Goal: Transaction & Acquisition: Purchase product/service

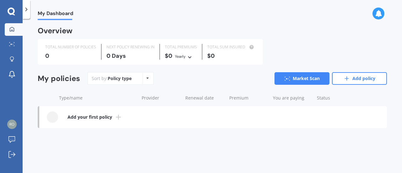
click at [147, 80] on div "Policy type Alphabetical Date added Renewing next" at bounding box center [148, 78] width 10 height 11
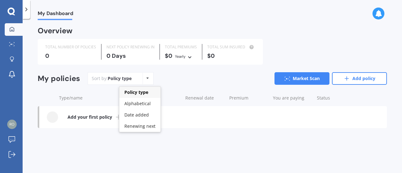
click at [147, 80] on div "Policy type Alphabetical Date added Renewing next" at bounding box center [148, 78] width 10 height 11
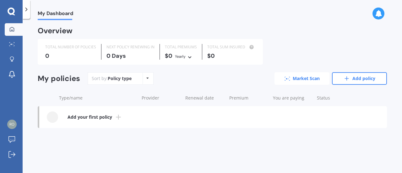
click at [307, 76] on link "Market Scan" at bounding box center [302, 78] width 55 height 13
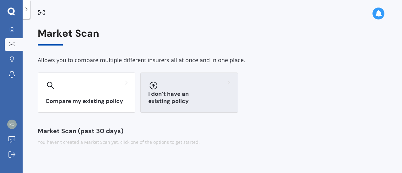
click at [174, 95] on div "I don’t have an existing policy" at bounding box center [189, 93] width 98 height 40
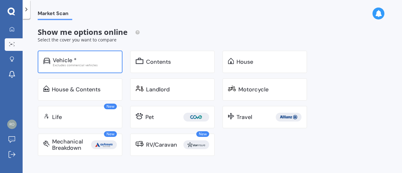
click at [81, 56] on div "Vehicle * Excludes commercial vehicles" at bounding box center [80, 62] width 85 height 23
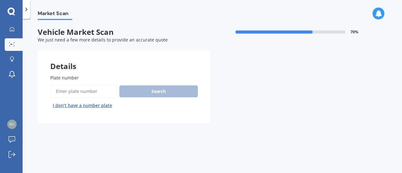
click at [85, 90] on input "Plate number" at bounding box center [83, 91] width 67 height 13
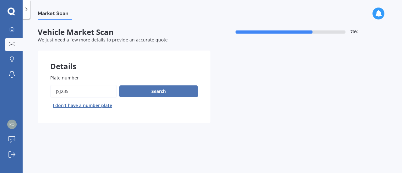
type input "JSJ235"
click at [159, 92] on button "Search" at bounding box center [158, 91] width 79 height 12
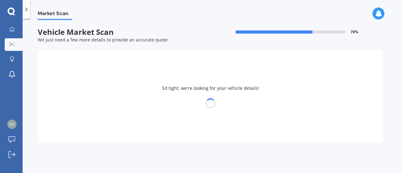
select select "NISSAN"
select select "X-TRAIL"
select select "13"
select select "02"
select select "1965"
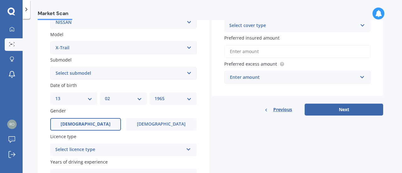
scroll to position [126, 0]
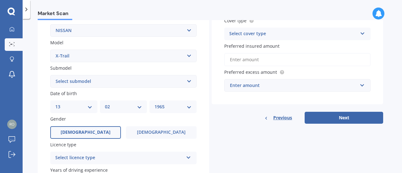
click at [190, 81] on select "Select submodel (All Other) 2000cc Hybrid 2WD non-turbo 4WD 20X Petrol ST ST 4W…" at bounding box center [123, 81] width 146 height 13
click at [240, 122] on div "Previous Next" at bounding box center [298, 118] width 172 height 12
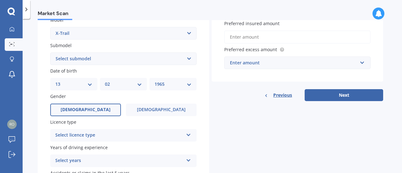
scroll to position [157, 0]
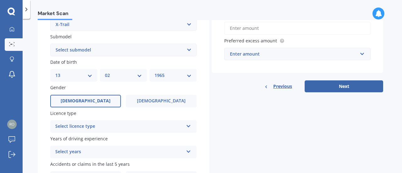
click at [102, 102] on label "[DEMOGRAPHIC_DATA]" at bounding box center [85, 101] width 71 height 13
click at [0, 0] on input "[DEMOGRAPHIC_DATA]" at bounding box center [0, 0] width 0 height 0
click at [189, 125] on icon at bounding box center [188, 125] width 5 height 4
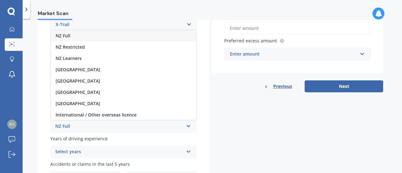
click at [70, 37] on span "NZ Full" at bounding box center [63, 36] width 15 height 6
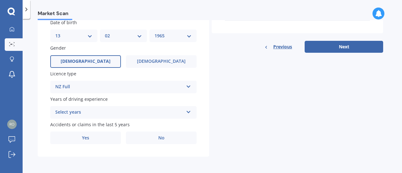
scroll to position [198, 0]
click at [187, 112] on icon at bounding box center [188, 111] width 5 height 4
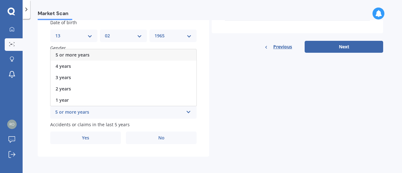
click at [105, 50] on div "5 or more years" at bounding box center [124, 54] width 146 height 11
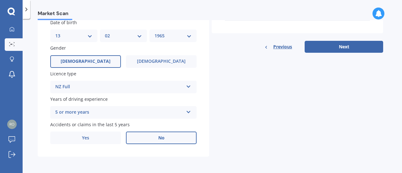
click at [157, 136] on label "No" at bounding box center [161, 138] width 71 height 13
click at [0, 0] on input "No" at bounding box center [0, 0] width 0 height 0
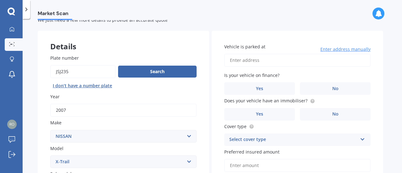
scroll to position [0, 0]
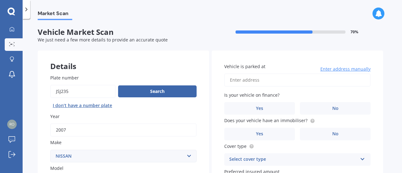
click at [335, 71] on span "Enter address manually" at bounding box center [345, 69] width 50 height 6
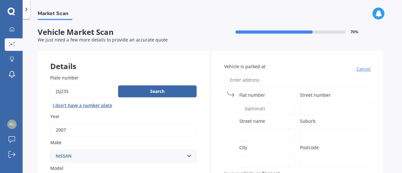
click at [238, 80] on input "Vehicle is parked at" at bounding box center [297, 80] width 146 height 13
type input "[STREET_ADDRESS]"
type input "98"
type input "[GEOGRAPHIC_DATA]"
type input "Luggate"
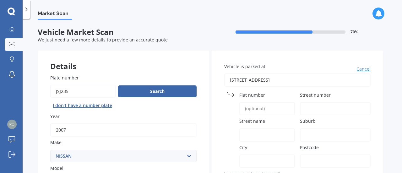
type input "Otago Region"
type input "9383"
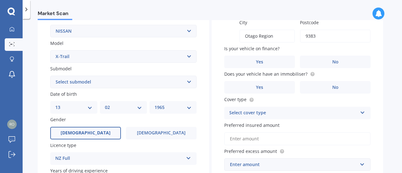
scroll to position [126, 0]
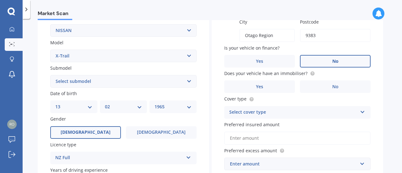
click at [322, 59] on label "No" at bounding box center [335, 61] width 71 height 13
click at [0, 0] on input "No" at bounding box center [0, 0] width 0 height 0
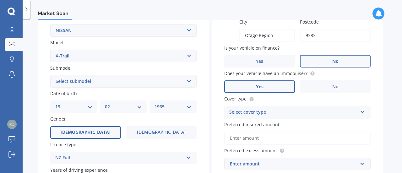
click at [289, 84] on label "Yes" at bounding box center [259, 86] width 71 height 13
click at [0, 0] on input "Yes" at bounding box center [0, 0] width 0 height 0
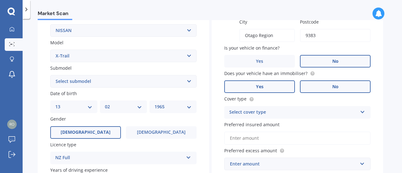
scroll to position [157, 0]
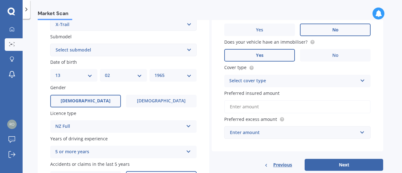
click at [330, 81] on div "Select cover type" at bounding box center [293, 81] width 128 height 8
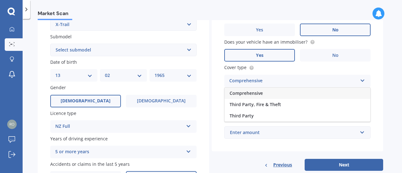
click at [287, 91] on div "Comprehensive" at bounding box center [298, 93] width 146 height 11
click at [314, 96] on label "Preferred insured amount" at bounding box center [296, 93] width 144 height 7
click at [314, 100] on input "Preferred insured amount" at bounding box center [297, 106] width 146 height 13
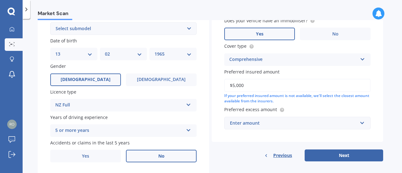
scroll to position [188, 0]
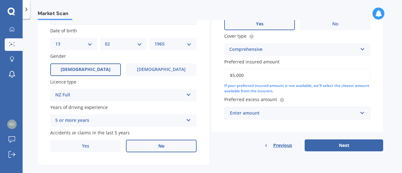
type input "$5,000"
click at [267, 113] on div "Enter amount" at bounding box center [294, 113] width 128 height 7
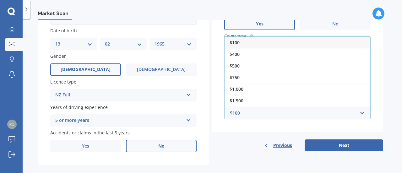
click at [259, 65] on div "$500" at bounding box center [298, 66] width 146 height 12
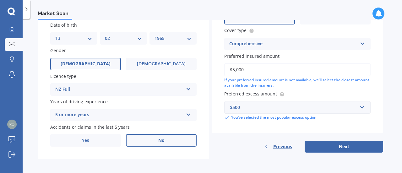
scroll to position [198, 0]
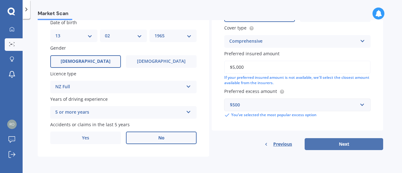
click at [347, 144] on button "Next" at bounding box center [344, 144] width 79 height 12
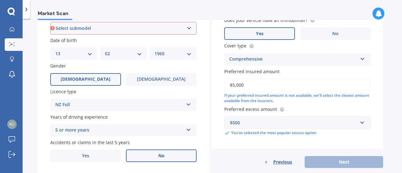
scroll to position [171, 0]
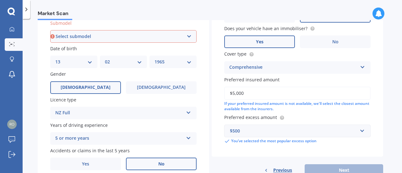
click at [188, 34] on select "Select submodel (All Other) 2000cc Hybrid 2WD non-turbo 4WD 20X Petrol ST ST 4W…" at bounding box center [123, 36] width 146 height 13
select select "STATION WAGON 4WD PETROL"
click at [50, 30] on select "Select submodel (All Other) 2000cc Hybrid 2WD non-turbo 4WD 20X Petrol ST ST 4W…" at bounding box center [123, 36] width 146 height 13
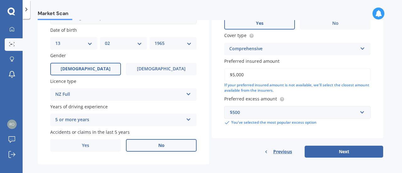
scroll to position [198, 0]
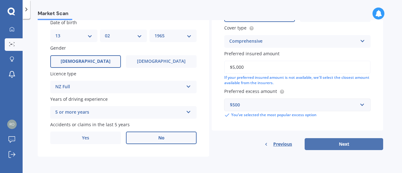
click at [345, 141] on button "Next" at bounding box center [344, 144] width 79 height 12
select select "13"
select select "02"
select select "1965"
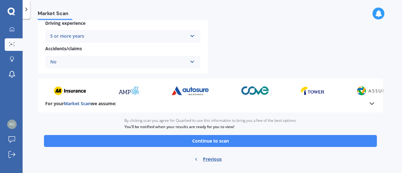
scroll to position [282, 0]
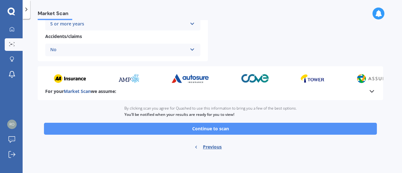
click at [204, 126] on button "Continue to scan" at bounding box center [210, 129] width 333 height 12
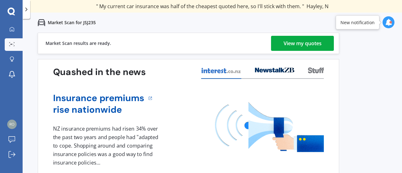
click at [320, 44] on div "View my quotes" at bounding box center [303, 43] width 38 height 15
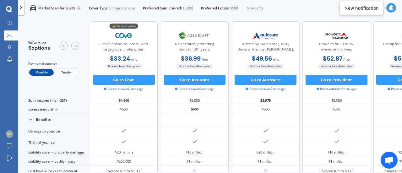
click at [62, 72] on span "Yearly" at bounding box center [66, 72] width 25 height 7
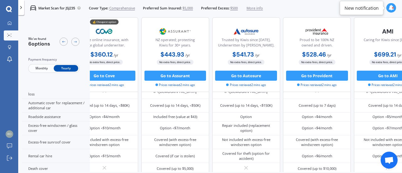
scroll to position [196, 0]
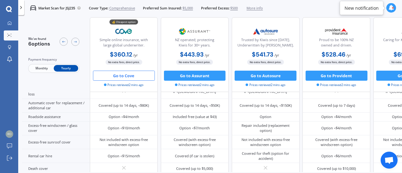
click at [118, 74] on button "Go to Cove" at bounding box center [124, 76] width 62 height 10
